Goal: Information Seeking & Learning: Learn about a topic

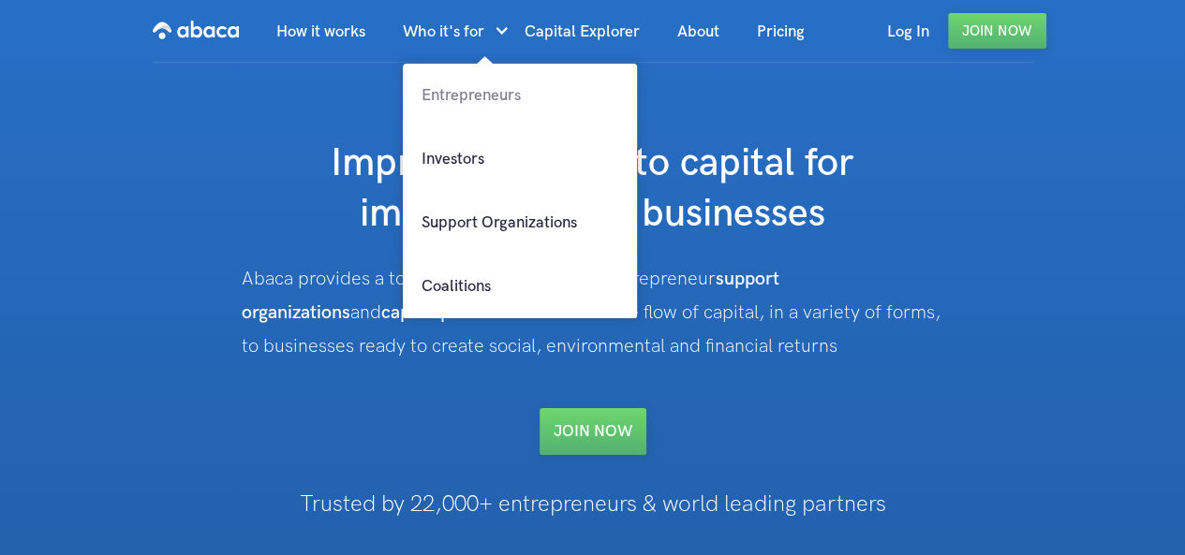
click at [499, 95] on link "Entrepreneurs" at bounding box center [520, 96] width 234 height 64
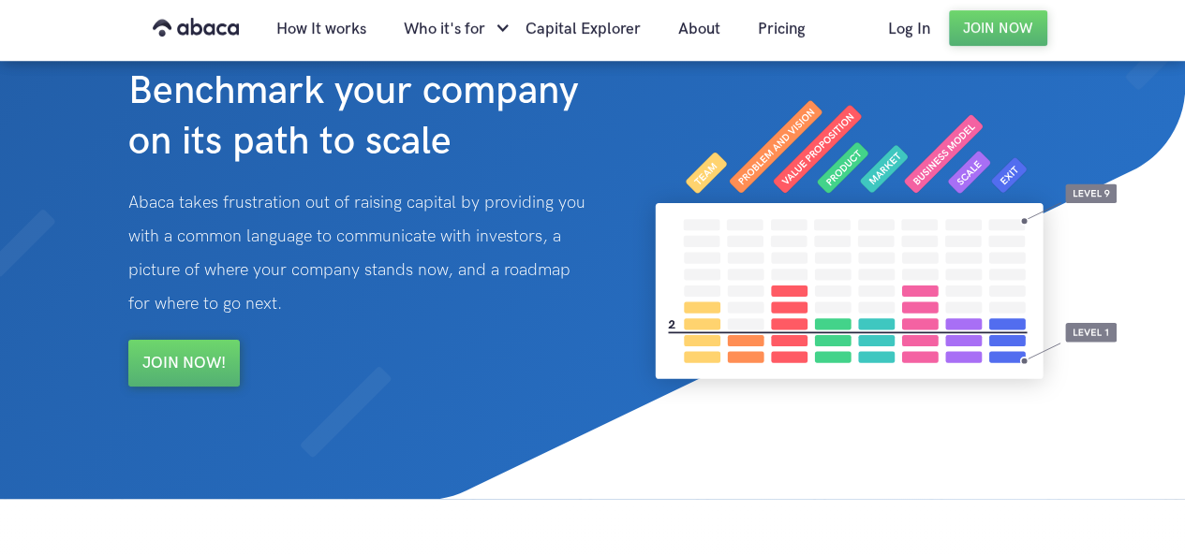
scroll to position [94, 0]
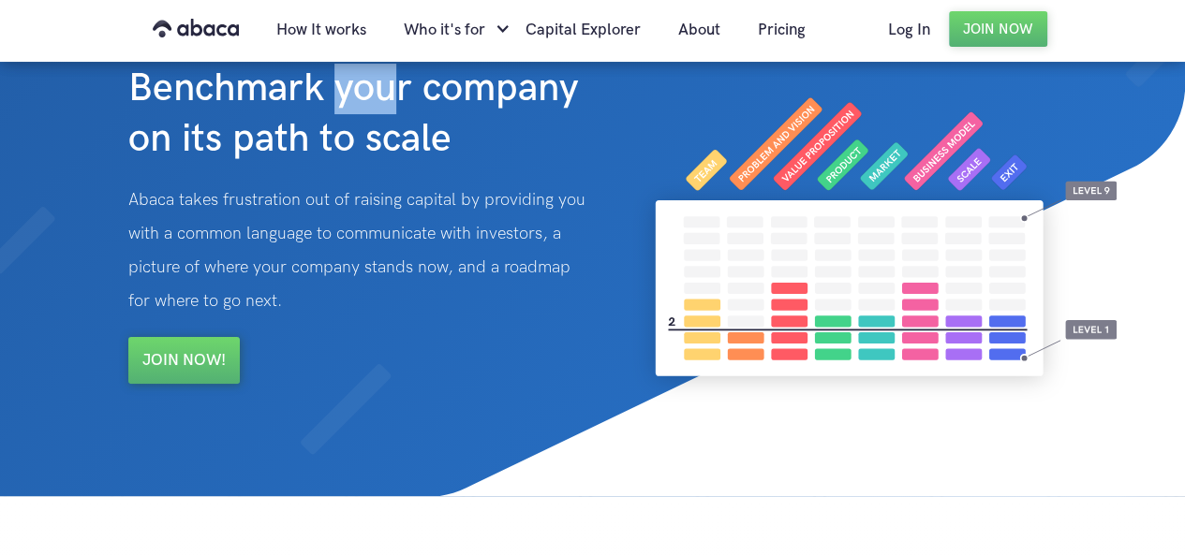
drag, startPoint x: 341, startPoint y: 96, endPoint x: 403, endPoint y: 96, distance: 61.8
click at [395, 96] on strong "Benchmark your company on its path to scale" at bounding box center [353, 114] width 451 height 98
click at [403, 96] on strong "Benchmark your company on its path to scale" at bounding box center [353, 114] width 451 height 98
drag, startPoint x: 407, startPoint y: 96, endPoint x: 418, endPoint y: 96, distance: 11.2
click at [418, 96] on strong "Benchmark your company on its path to scale" at bounding box center [353, 114] width 451 height 98
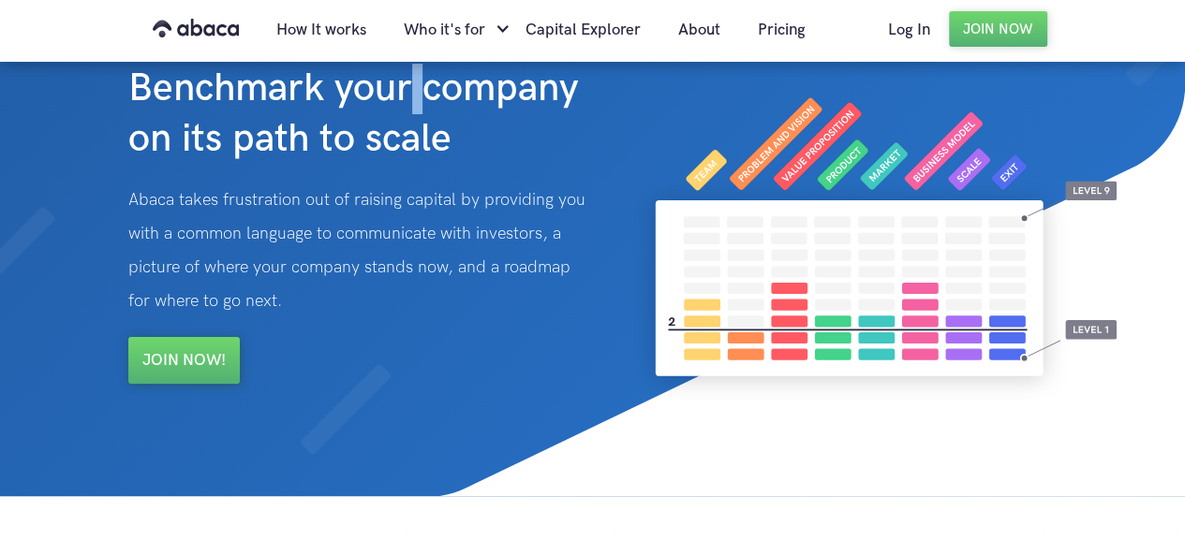
click at [420, 96] on strong "Benchmark your company on its path to scale" at bounding box center [353, 114] width 451 height 98
drag, startPoint x: 219, startPoint y: 132, endPoint x: 240, endPoint y: 133, distance: 20.6
click at [240, 133] on strong "Benchmark your company on its path to scale" at bounding box center [353, 114] width 451 height 98
drag, startPoint x: 305, startPoint y: 141, endPoint x: 320, endPoint y: 140, distance: 15.1
click at [320, 140] on strong "Benchmark your company on its path to scale" at bounding box center [353, 114] width 451 height 98
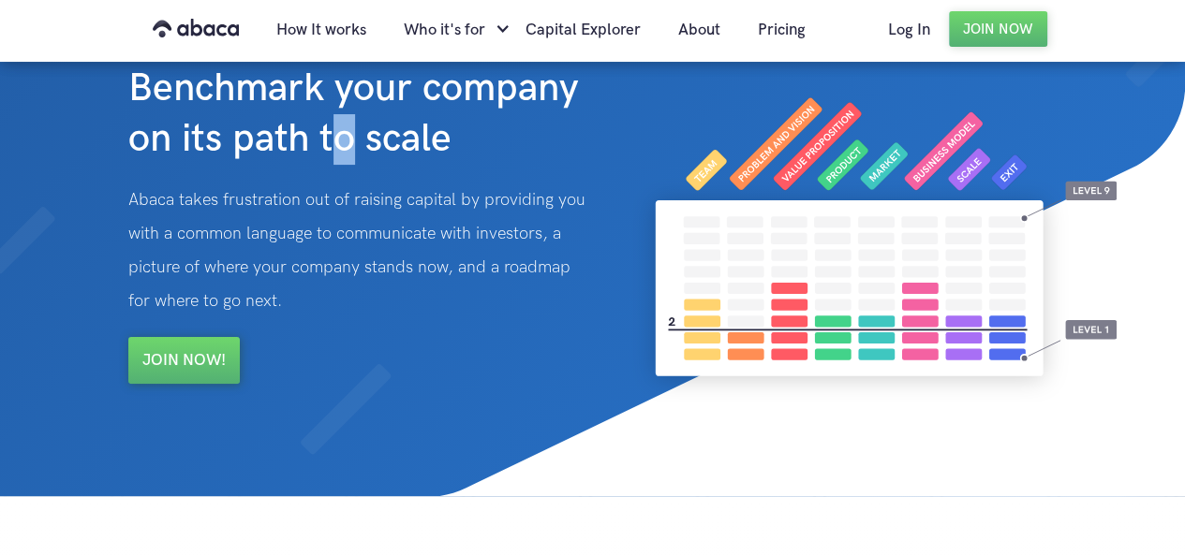
click at [347, 139] on strong "Benchmark your company on its path to scale" at bounding box center [353, 114] width 451 height 98
click at [355, 139] on strong "Benchmark your company on its path to scale" at bounding box center [353, 114] width 451 height 98
drag, startPoint x: 349, startPoint y: 141, endPoint x: 376, endPoint y: 147, distance: 26.8
click at [376, 147] on strong "Benchmark your company on its path to scale" at bounding box center [353, 114] width 451 height 98
click at [365, 144] on strong "Benchmark your company on its path to scale" at bounding box center [353, 114] width 451 height 98
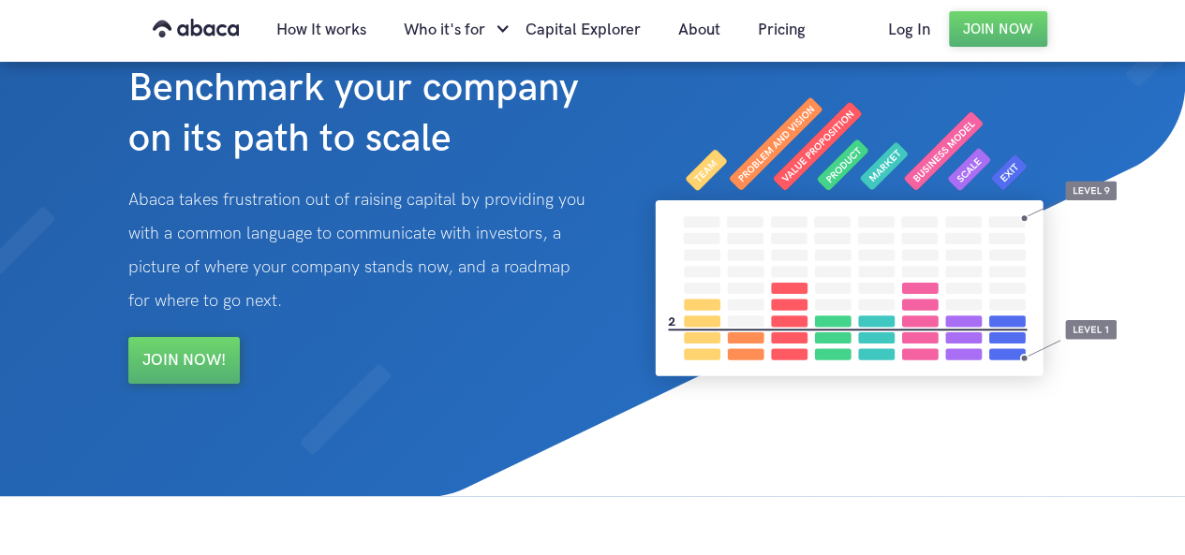
click at [354, 144] on strong "Benchmark your company on its path to scale" at bounding box center [353, 114] width 451 height 98
click at [358, 147] on strong "Benchmark your company on its path to scale" at bounding box center [353, 114] width 451 height 98
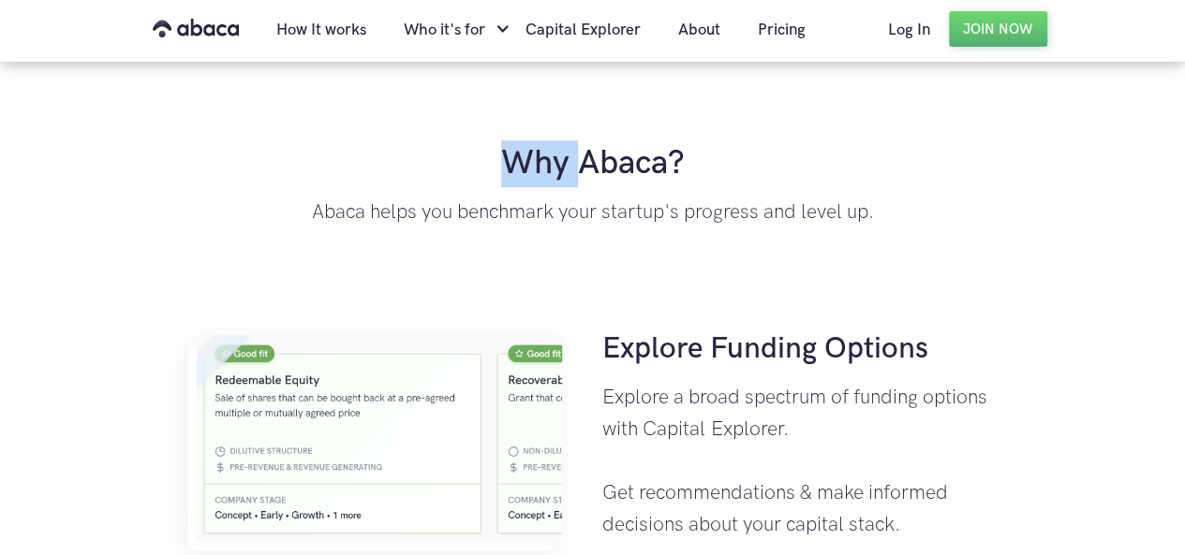
click at [358, 147] on h2 "Why Abaca?" at bounding box center [593, 163] width 830 height 47
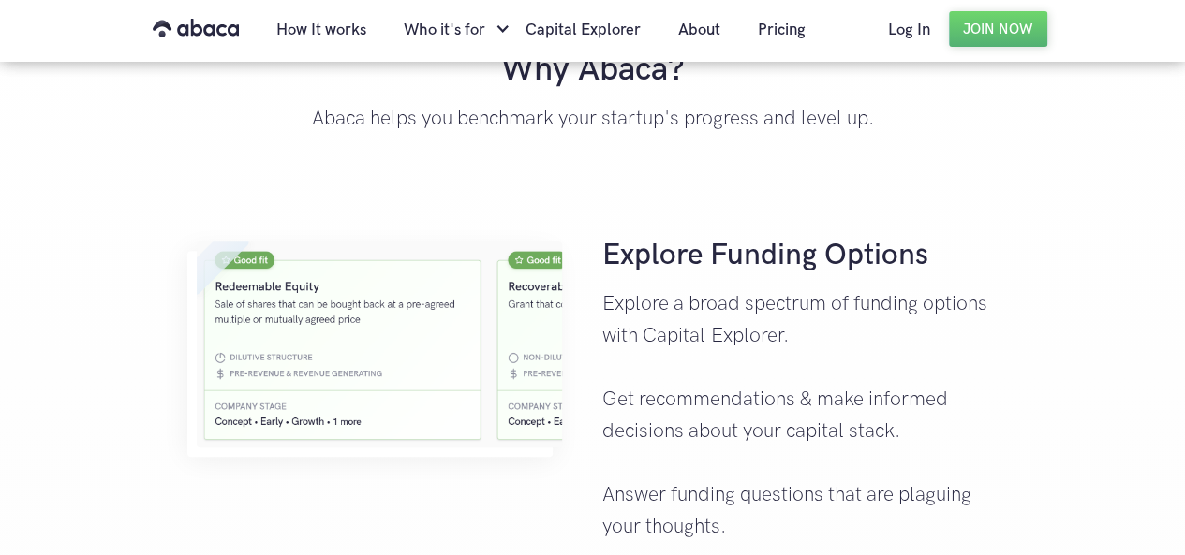
scroll to position [843, 0]
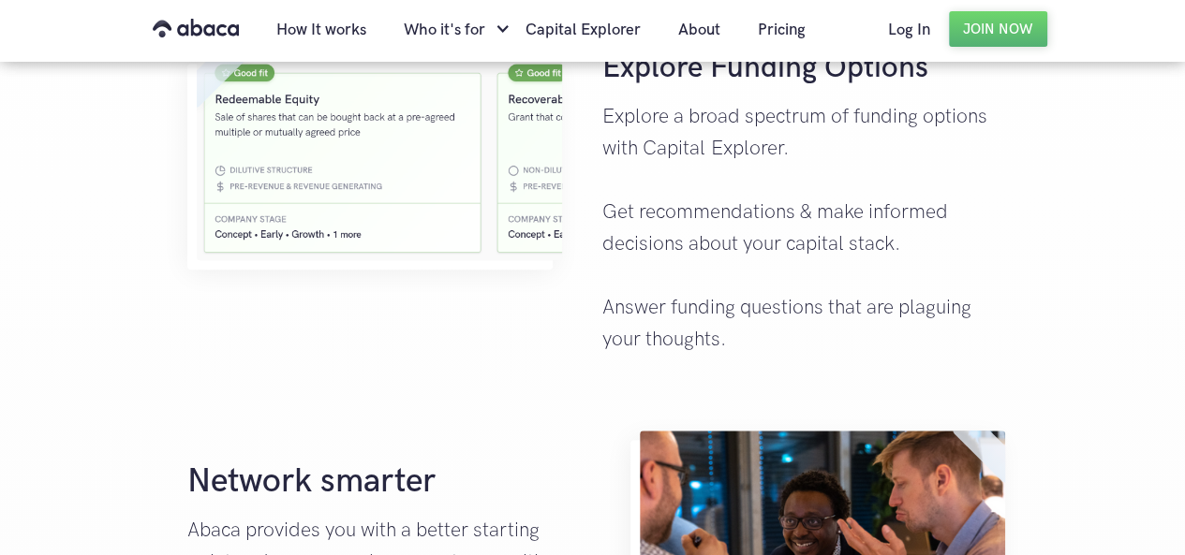
click at [610, 219] on p "Explore a broad spectrum of funding options with Capital Explorer. Get recommen…" at bounding box center [800, 228] width 396 height 255
click at [605, 220] on p "Explore a broad spectrum of funding options with Capital Explorer. Get recommen…" at bounding box center [800, 228] width 396 height 255
click at [607, 216] on p "Explore a broad spectrum of funding options with Capital Explorer. Get recommen…" at bounding box center [800, 228] width 396 height 255
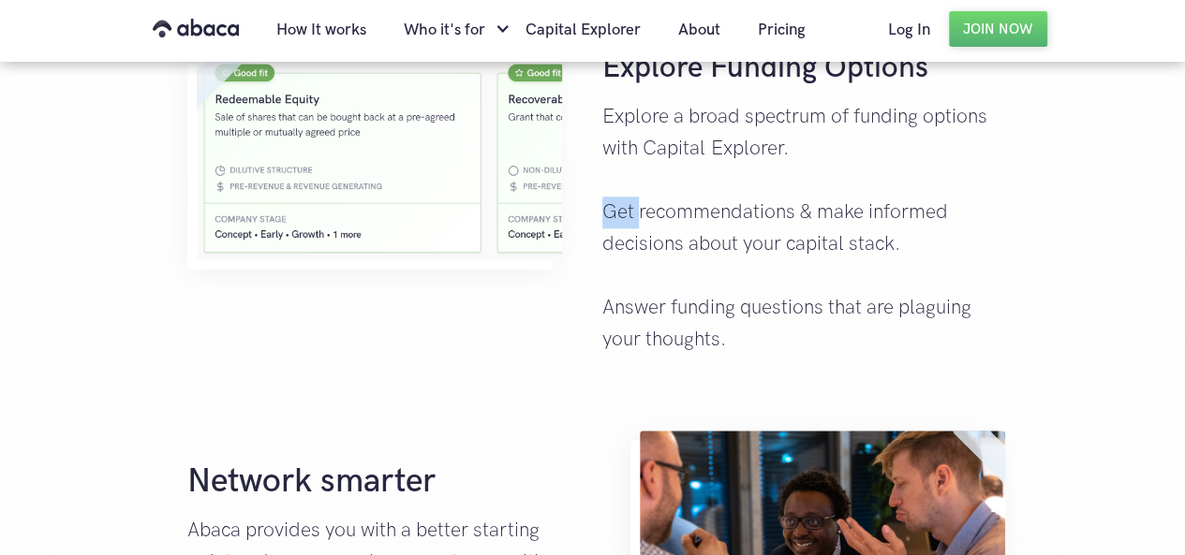
click at [607, 216] on p "Explore a broad spectrum of funding options with Capital Explorer. Get recommen…" at bounding box center [800, 228] width 396 height 255
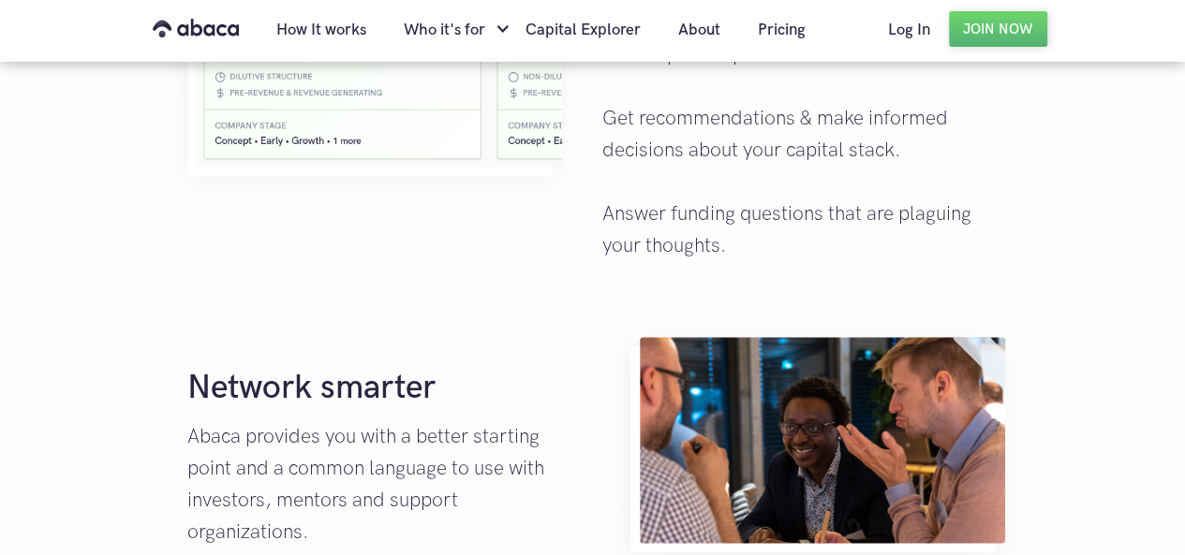
click at [607, 216] on p "Explore a broad spectrum of funding options with Capital Explorer. Get recommen…" at bounding box center [800, 134] width 396 height 255
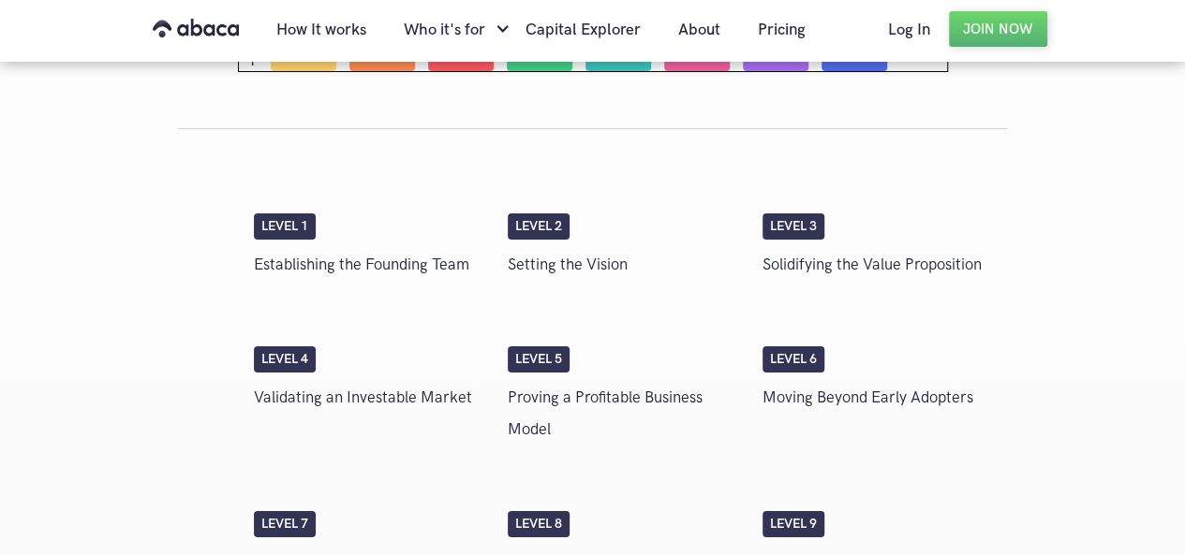
scroll to position [3014, 0]
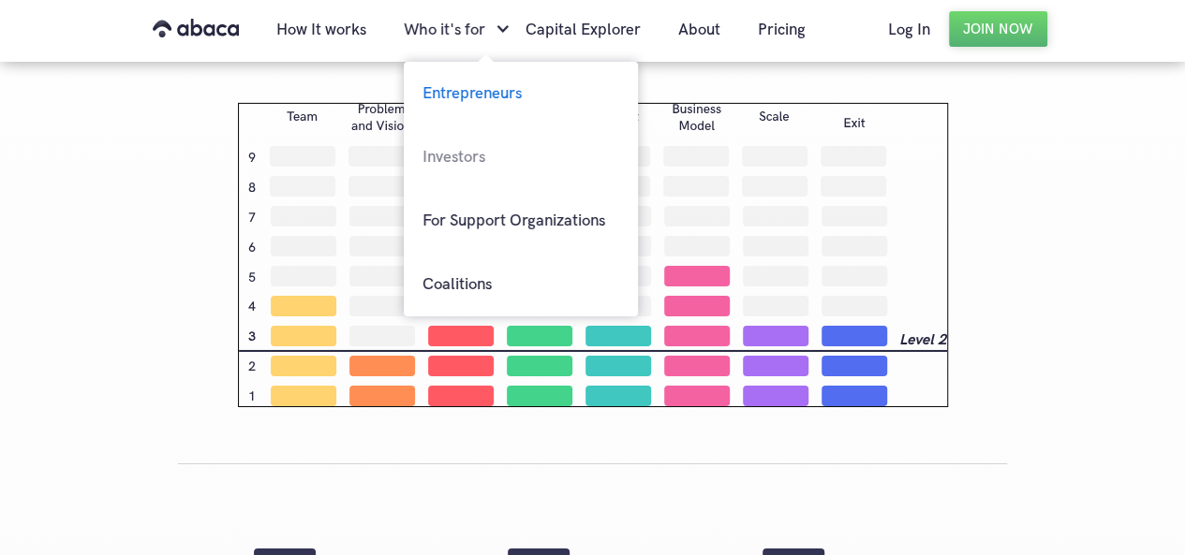
click at [495, 155] on link "Investors" at bounding box center [521, 158] width 234 height 64
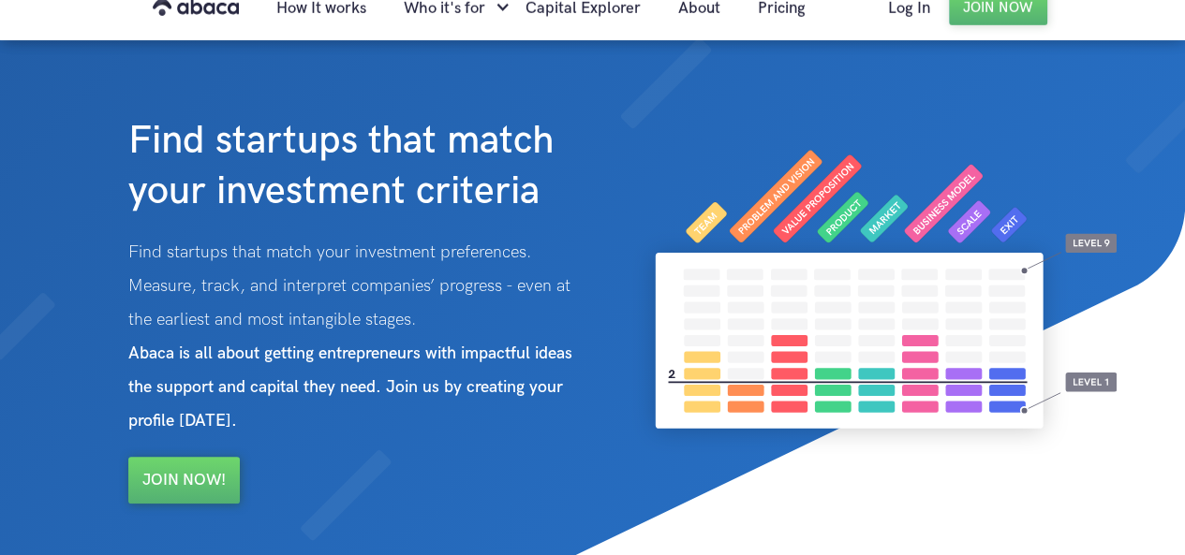
scroll to position [61, 0]
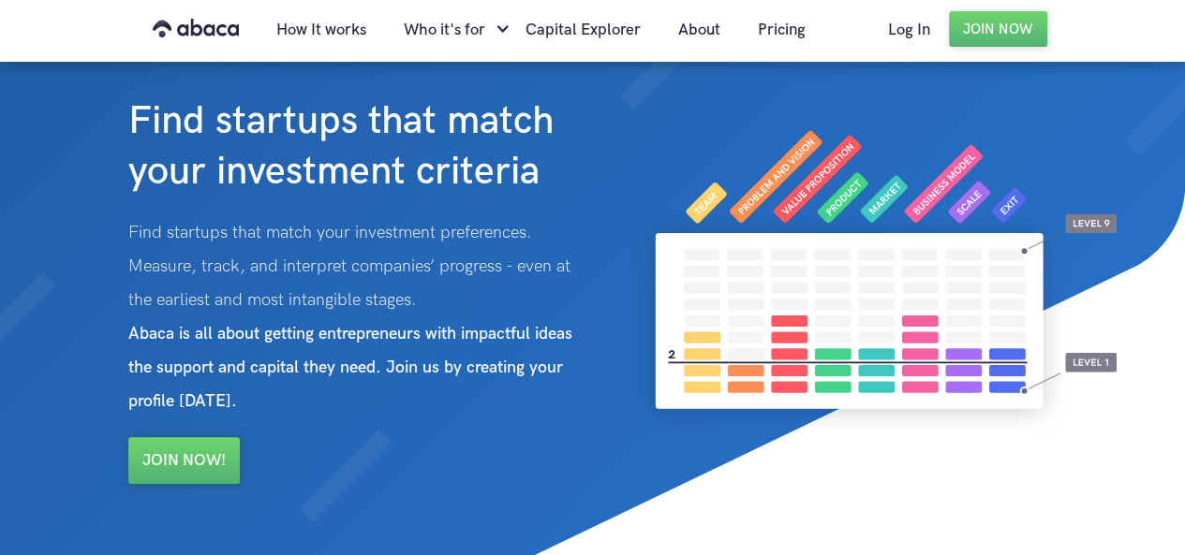
click at [262, 122] on strong "Find startups that match your investment criteria" at bounding box center [340, 146] width 425 height 98
click at [254, 132] on strong "Find startups that match your investment criteria" at bounding box center [340, 146] width 425 height 98
click at [254, 136] on strong "Find startups that match your investment criteria" at bounding box center [340, 146] width 425 height 98
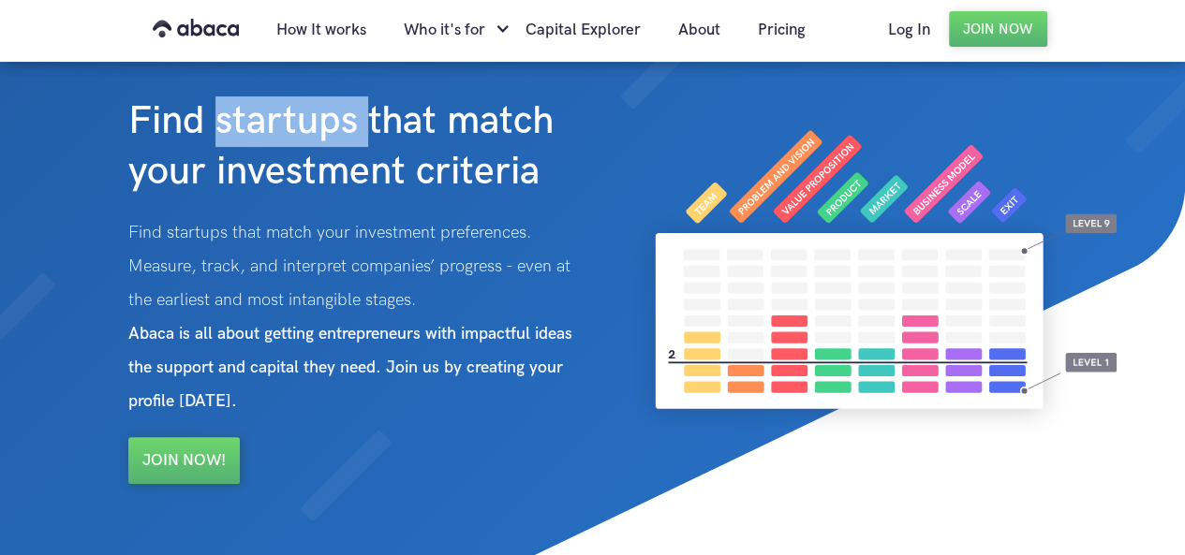
click at [254, 136] on strong "Find startups that match your investment criteria" at bounding box center [340, 146] width 425 height 98
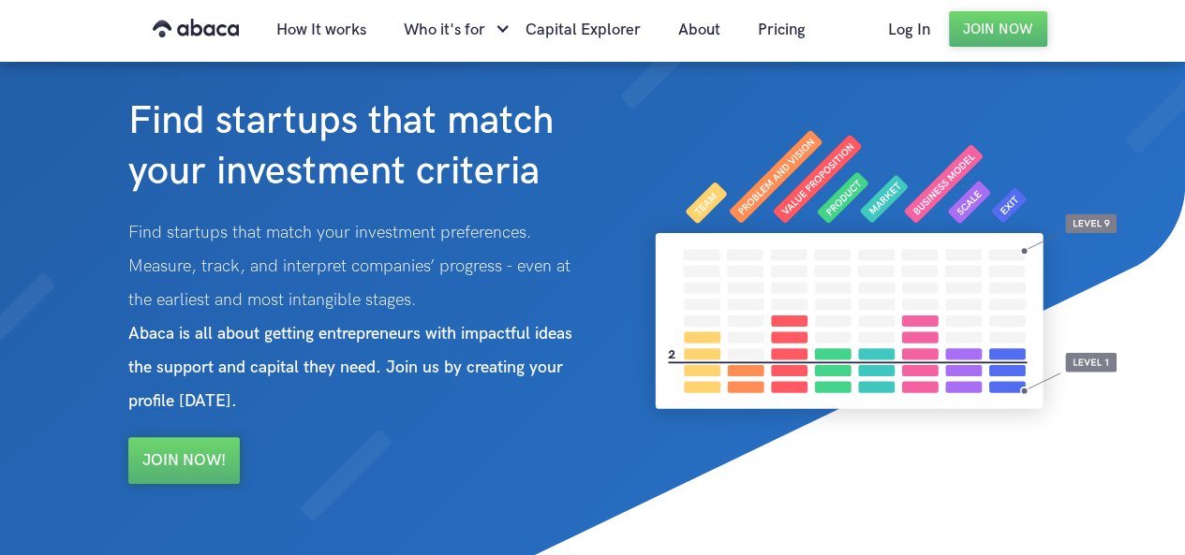
click at [252, 136] on strong "Find startups that match your investment criteria" at bounding box center [340, 146] width 425 height 98
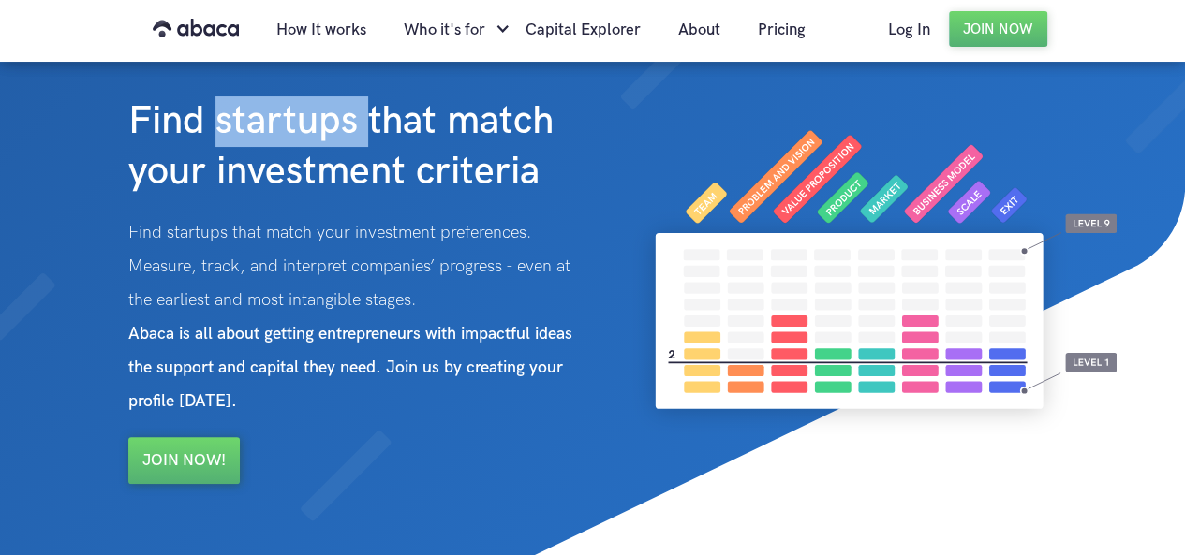
click at [252, 136] on strong "Find startups that match your investment criteria" at bounding box center [340, 146] width 425 height 98
click at [253, 133] on strong "Find startups that match your investment criteria" at bounding box center [340, 146] width 425 height 98
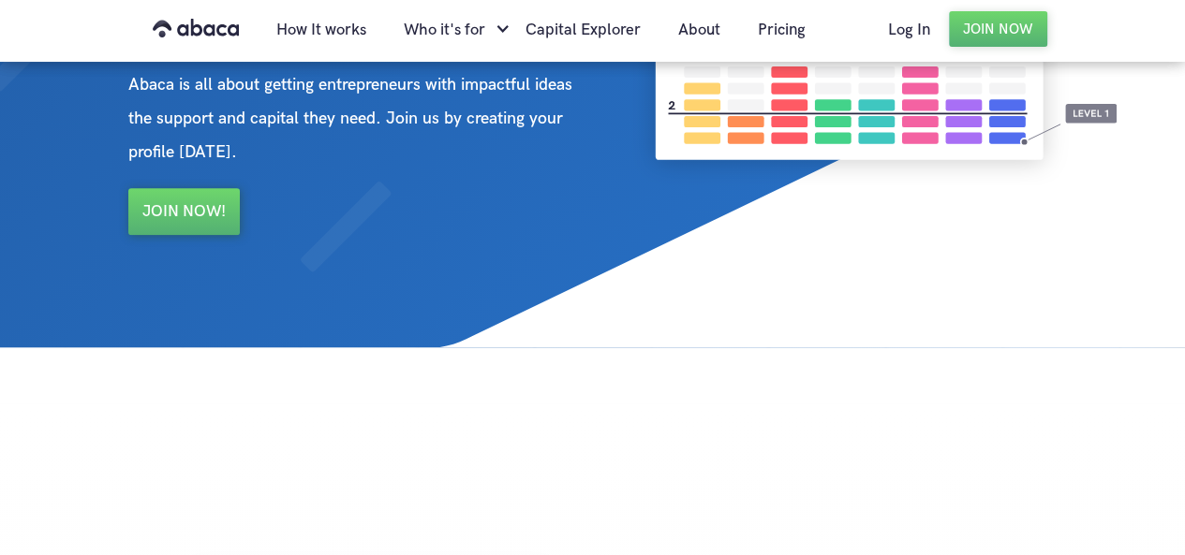
scroll to position [529, 0]
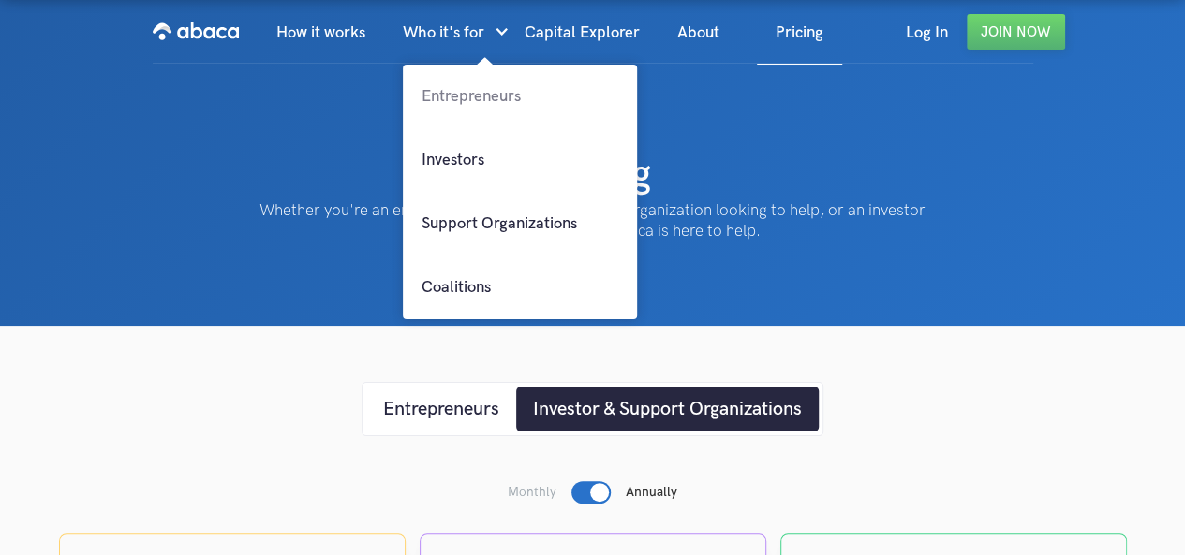
click at [478, 106] on link "Entrepreneurs" at bounding box center [520, 97] width 234 height 64
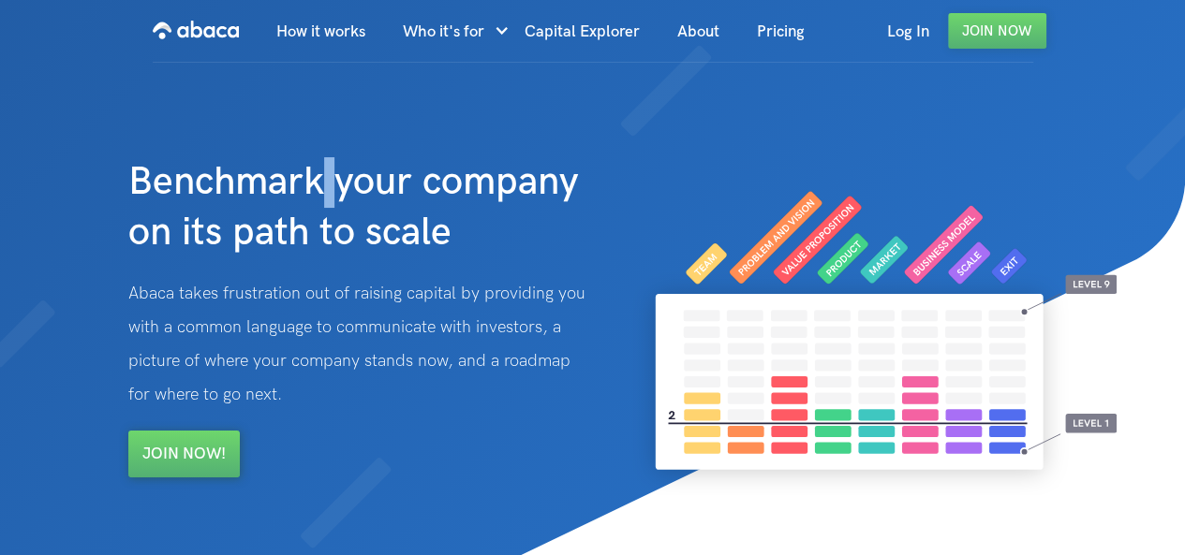
click at [333, 181] on strong "Benchmark your company on its path to scale" at bounding box center [353, 207] width 451 height 98
click at [408, 177] on strong "Benchmark your company on its path to scale" at bounding box center [353, 207] width 451 height 98
click at [155, 289] on p "Abaca takes frustration out of raising capital by providing you with a common l…" at bounding box center [366, 344] width 476 height 135
click at [415, 185] on strong "Benchmark your company on its path to scale" at bounding box center [353, 207] width 451 height 98
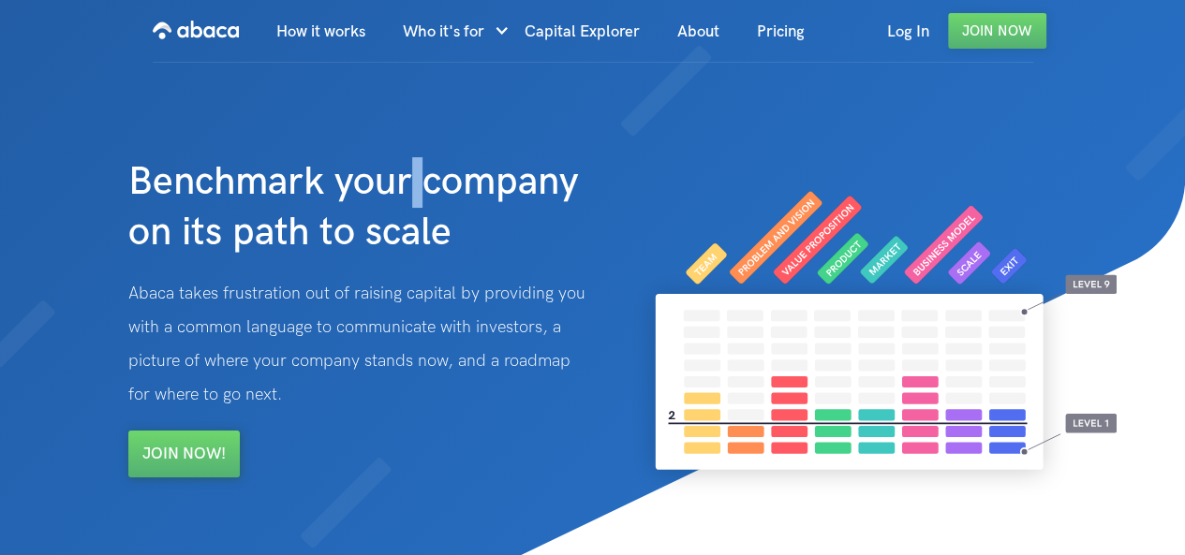
click at [415, 185] on strong "Benchmark your company on its path to scale" at bounding box center [353, 207] width 451 height 98
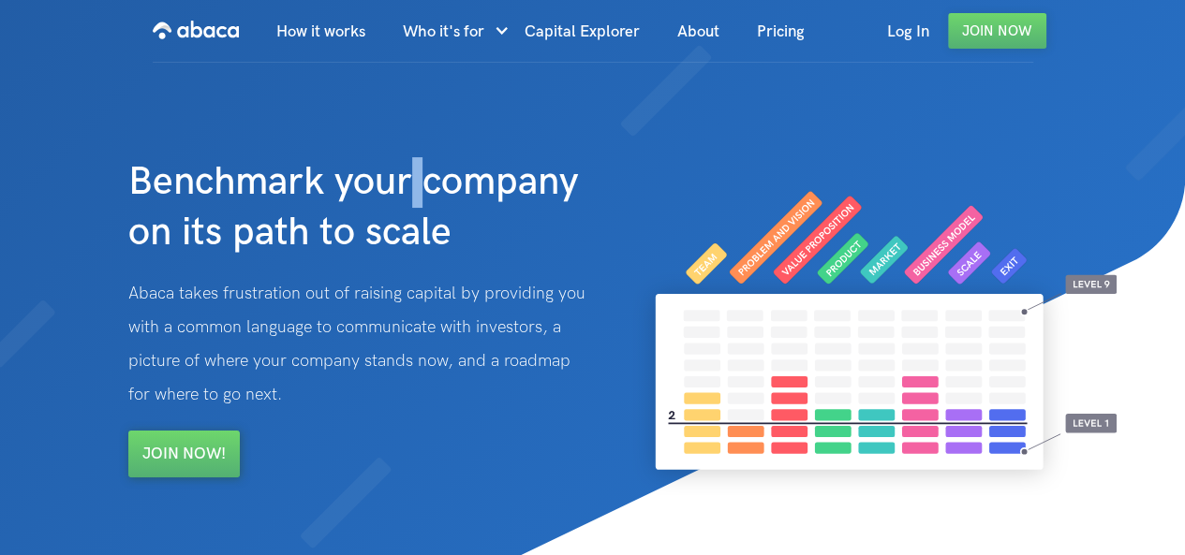
click at [415, 185] on strong "Benchmark your company on its path to scale" at bounding box center [353, 207] width 451 height 98
drag, startPoint x: 191, startPoint y: 183, endPoint x: 326, endPoint y: 191, distance: 135.1
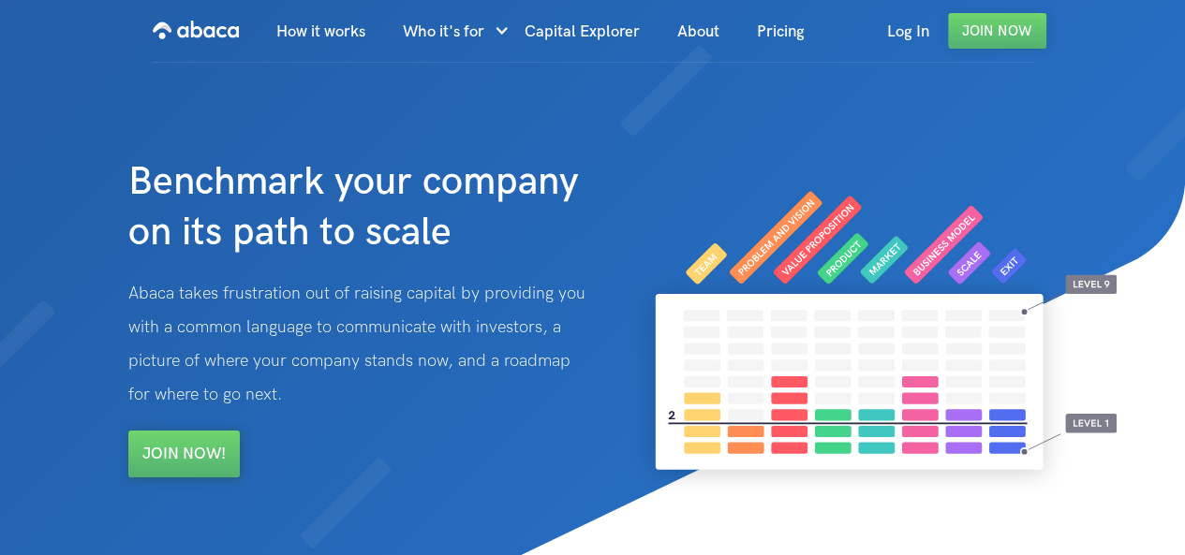
click at [253, 191] on strong "Benchmark your company on its path to scale" at bounding box center [353, 207] width 451 height 98
click at [326, 191] on strong "Benchmark your company on its path to scale" at bounding box center [353, 207] width 451 height 98
drag, startPoint x: 334, startPoint y: 191, endPoint x: 399, endPoint y: 191, distance: 64.6
click at [362, 191] on strong "Benchmark your company on its path to scale" at bounding box center [353, 207] width 451 height 98
click at [406, 191] on strong "Benchmark your company on its path to scale" at bounding box center [353, 207] width 451 height 98
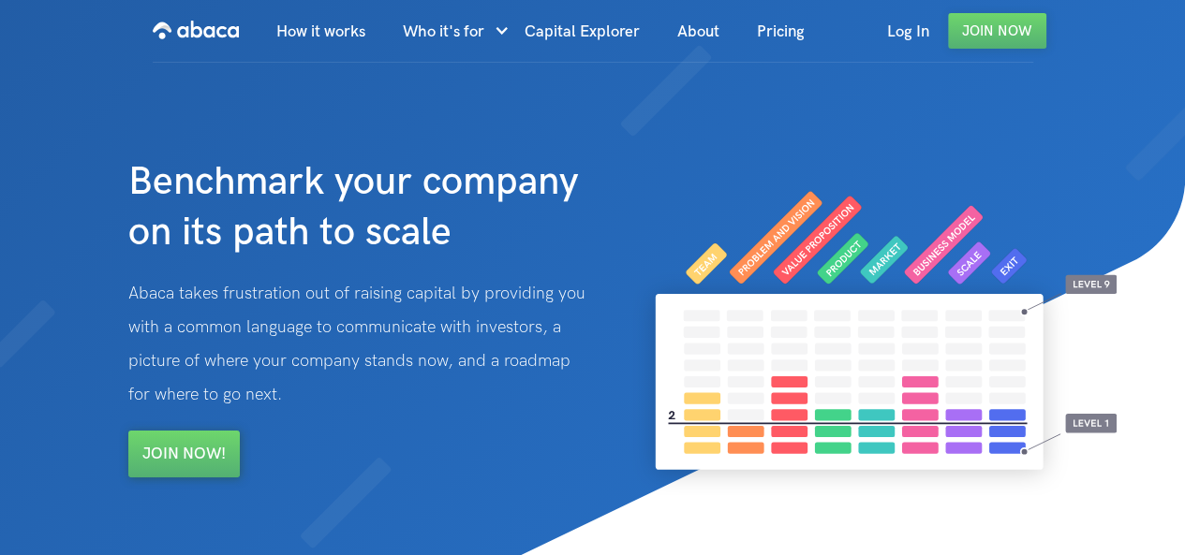
click at [414, 189] on strong "Benchmark your company on its path to scale" at bounding box center [353, 207] width 451 height 98
click at [330, 185] on strong "Benchmark your company on its path to scale" at bounding box center [353, 207] width 451 height 98
drag, startPoint x: 199, startPoint y: 295, endPoint x: 273, endPoint y: 307, distance: 75.9
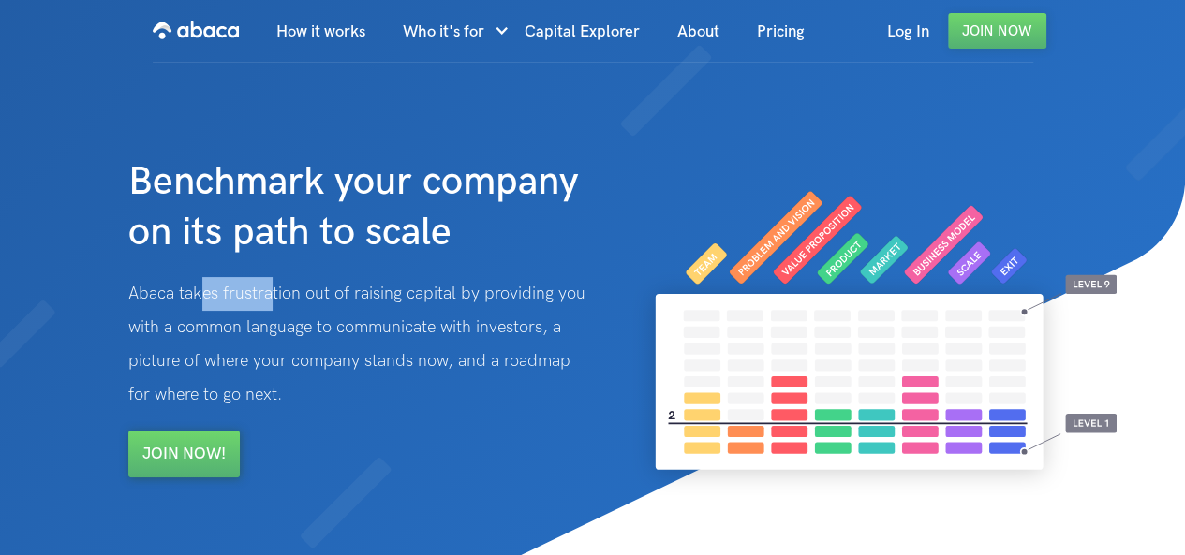
click at [273, 307] on p "Abaca takes frustration out of raising capital by providing you with a common l…" at bounding box center [366, 344] width 476 height 135
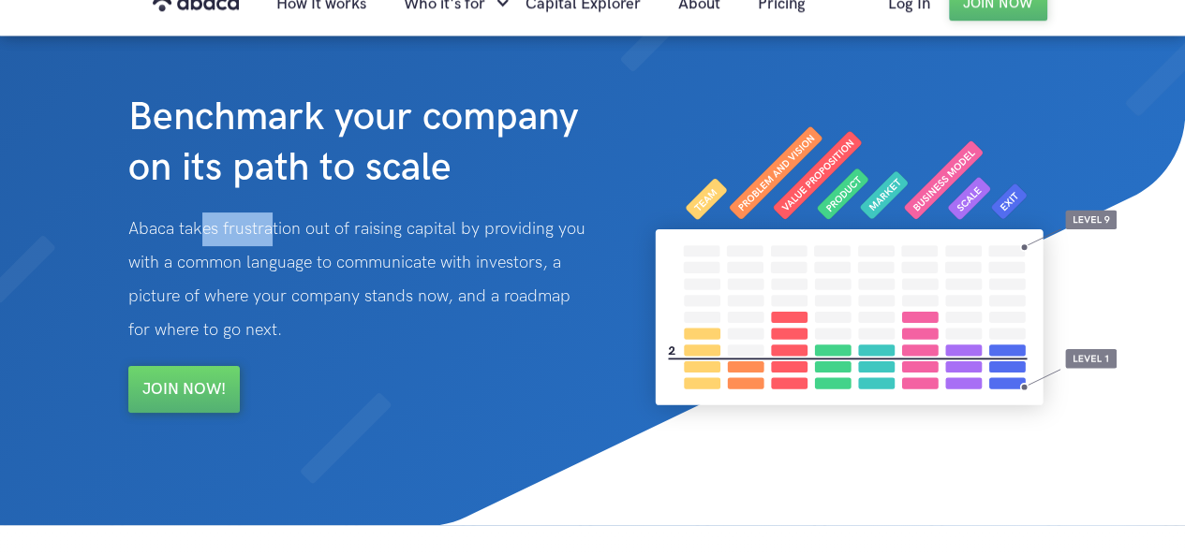
scroll to position [94, 0]
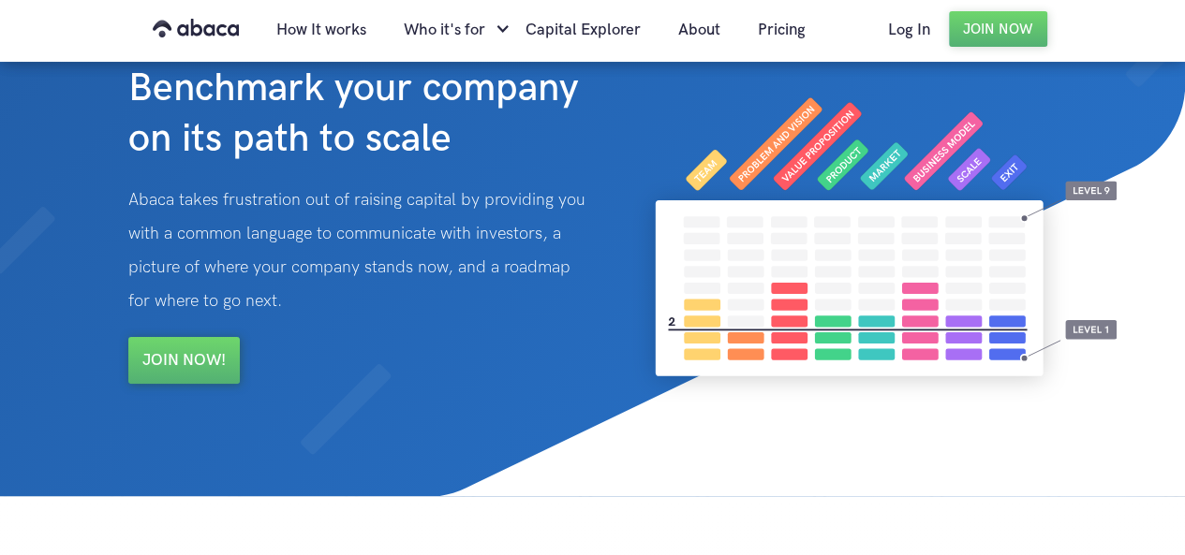
drag, startPoint x: 373, startPoint y: 199, endPoint x: 461, endPoint y: 201, distance: 88.1
click at [375, 199] on p "Abaca takes frustration out of raising capital by providing you with a common l…" at bounding box center [366, 251] width 476 height 135
drag, startPoint x: 257, startPoint y: 252, endPoint x: 481, endPoint y: 252, distance: 224.8
click at [474, 252] on p "Abaca takes frustration out of raising capital by providing you with a common l…" at bounding box center [366, 251] width 476 height 135
click at [230, 276] on p "Abaca takes frustration out of raising capital by providing you with a common l…" at bounding box center [366, 251] width 476 height 135
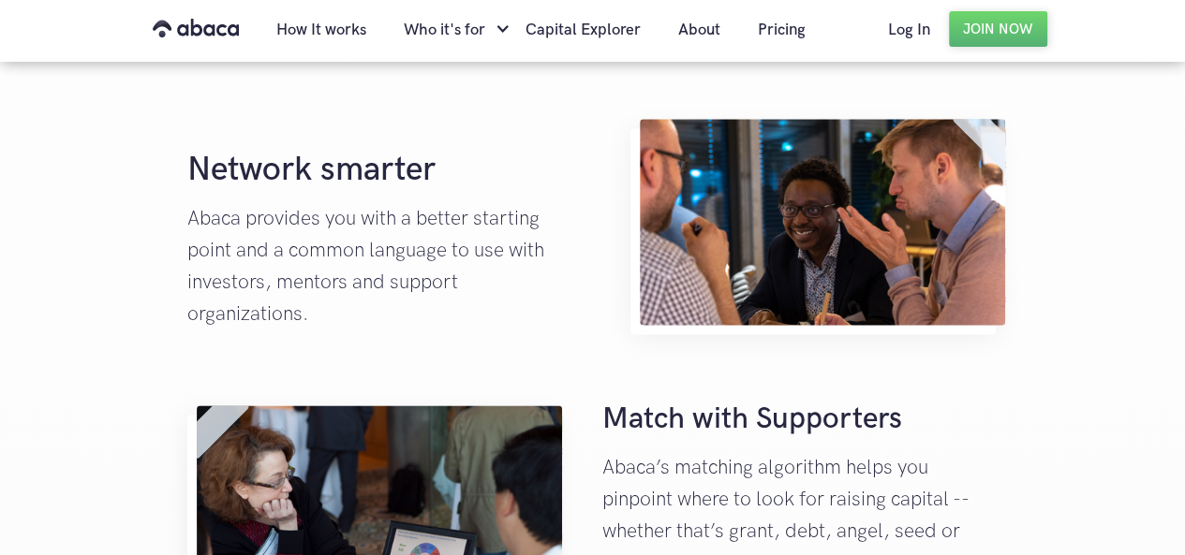
scroll to position [0, 0]
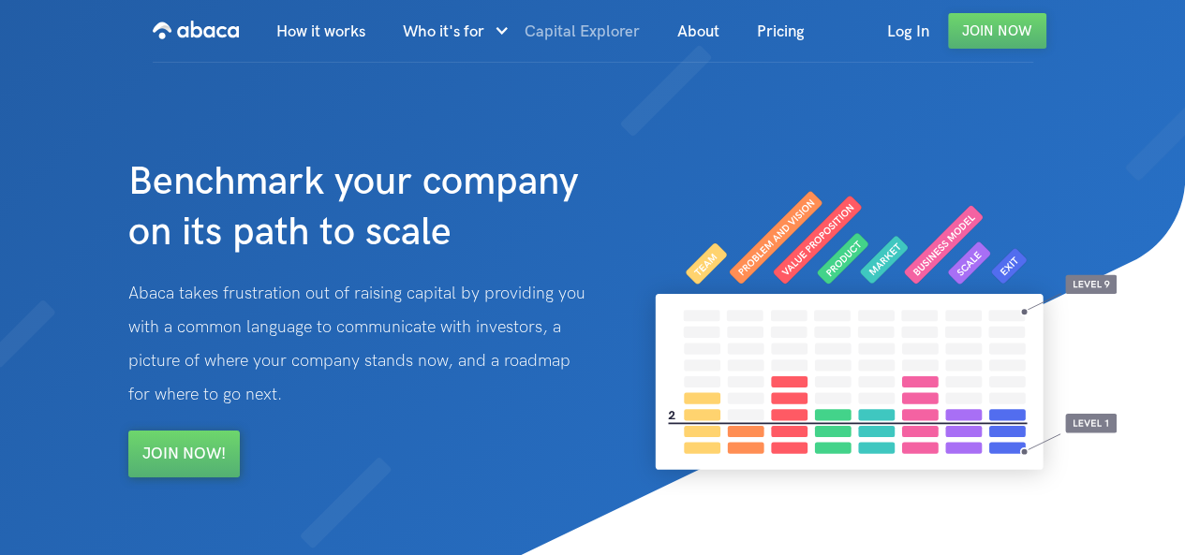
click at [587, 30] on link "Capital Explorer" at bounding box center [582, 32] width 153 height 64
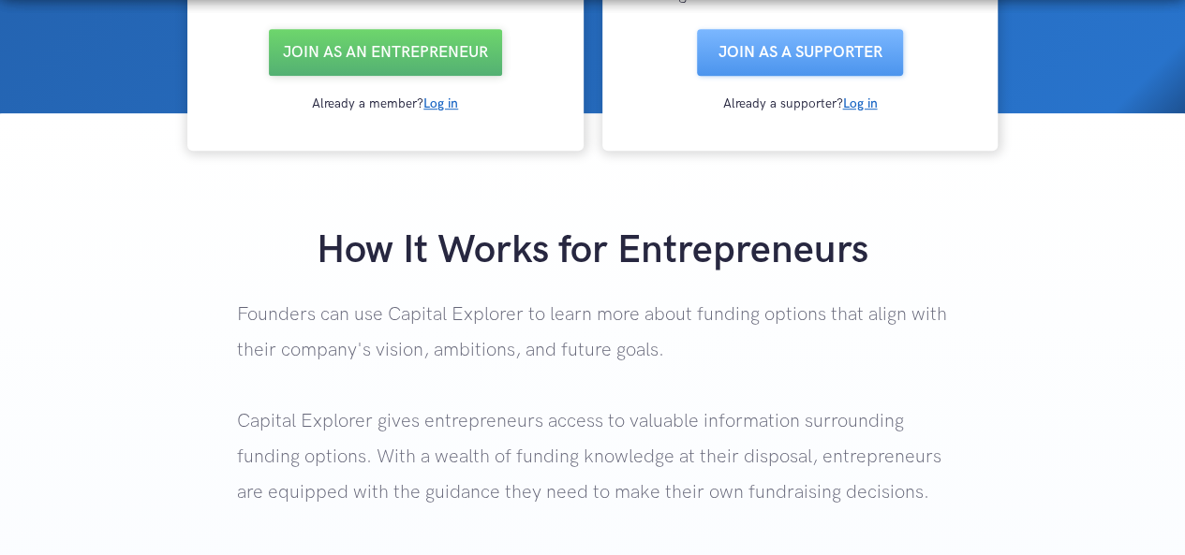
scroll to position [281, 0]
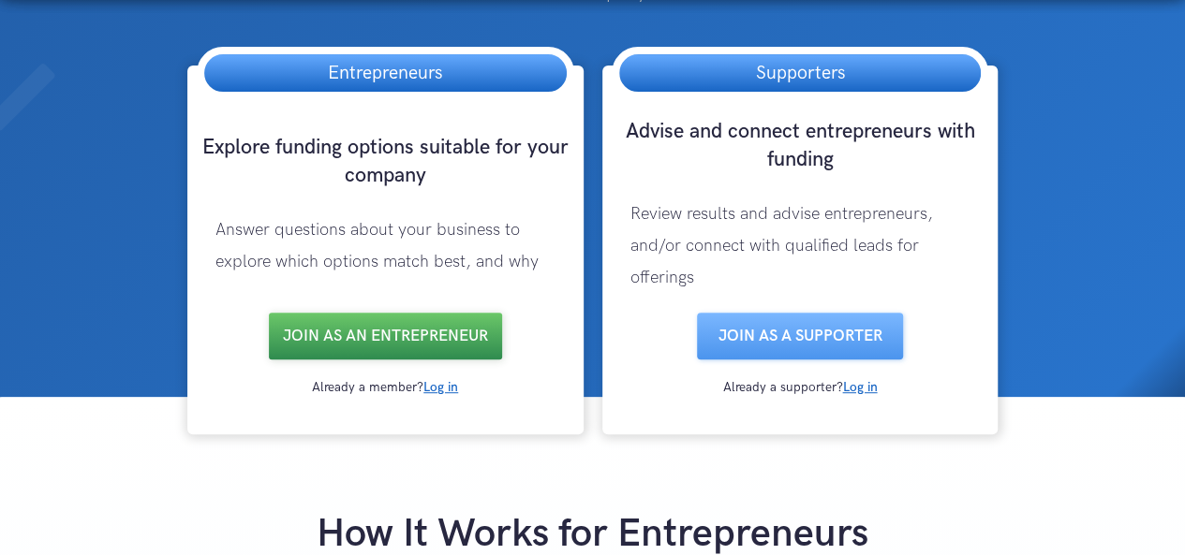
click at [402, 357] on link "Join as an entrepreneur" at bounding box center [385, 336] width 233 height 47
